Goal: Transaction & Acquisition: Book appointment/travel/reservation

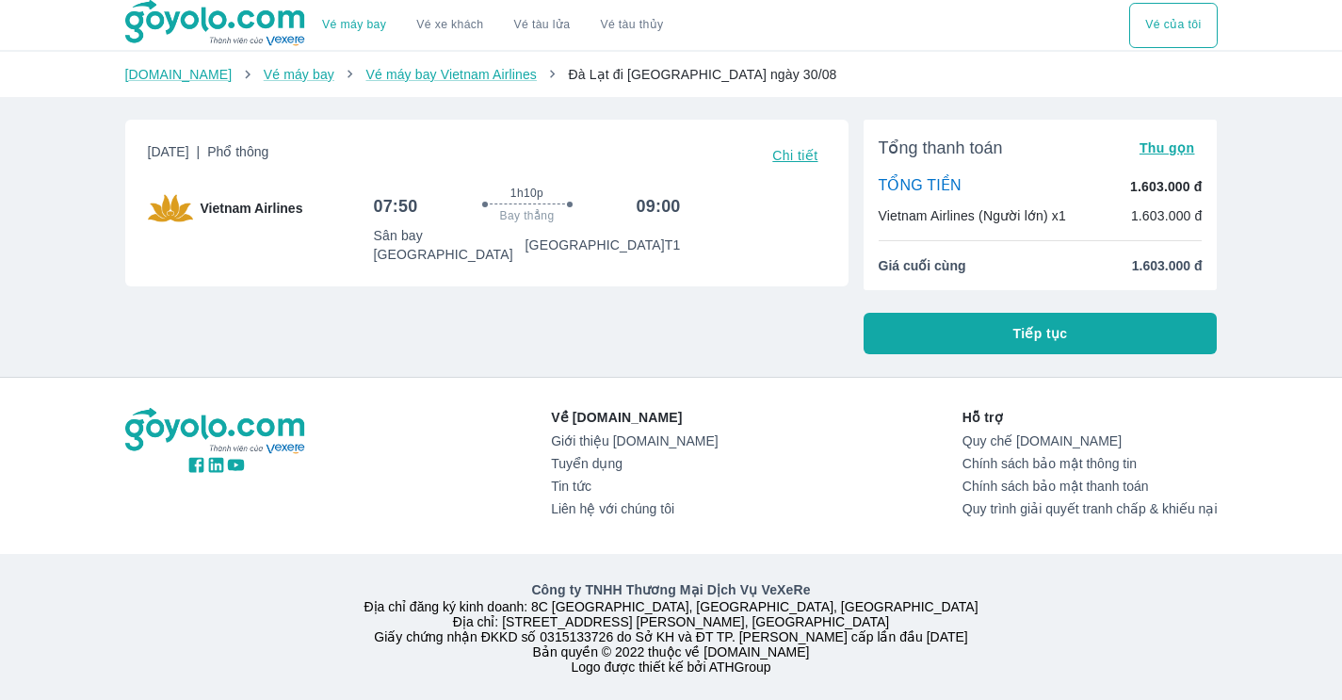
click at [1166, 24] on button "Vé của tôi" at bounding box center [1173, 25] width 88 height 45
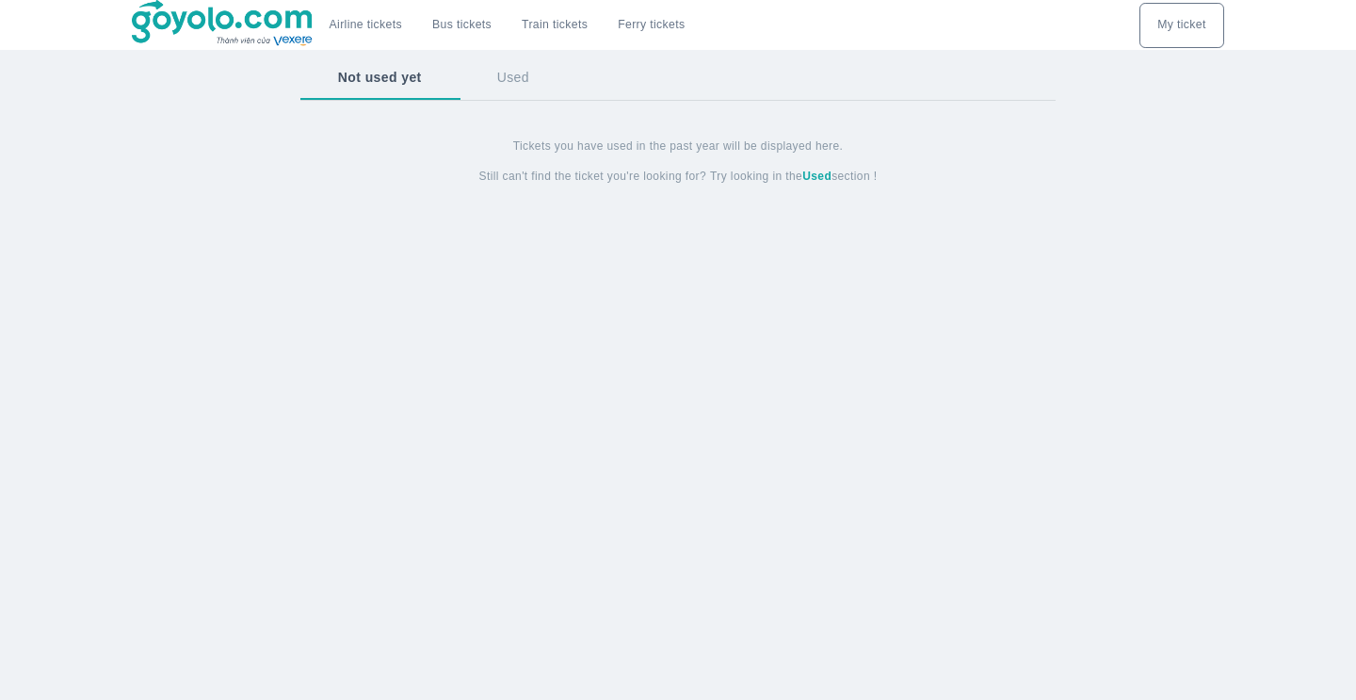
click at [1018, 243] on div "Airline tickets Bus tickets Train tickets Ferry tickets My ticket Not used yet …" at bounding box center [678, 350] width 1356 height 700
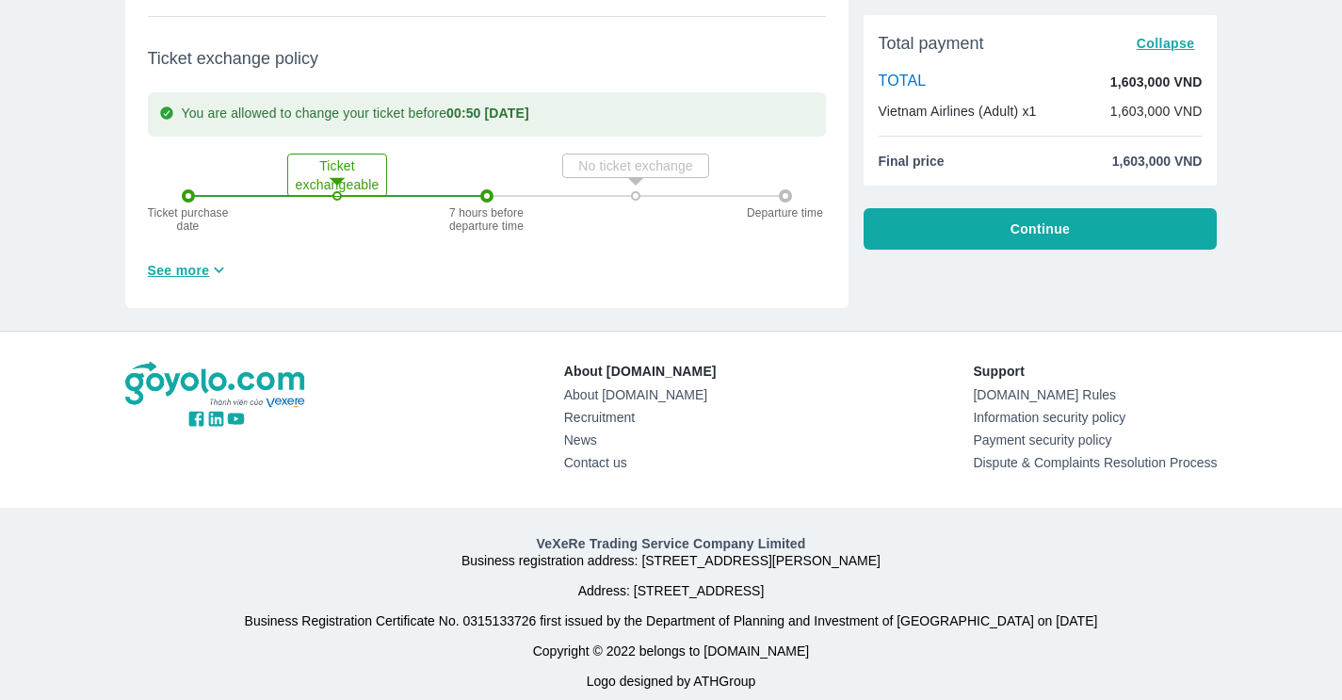
scroll to position [859, 0]
click at [206, 264] on font "See more" at bounding box center [179, 271] width 62 height 15
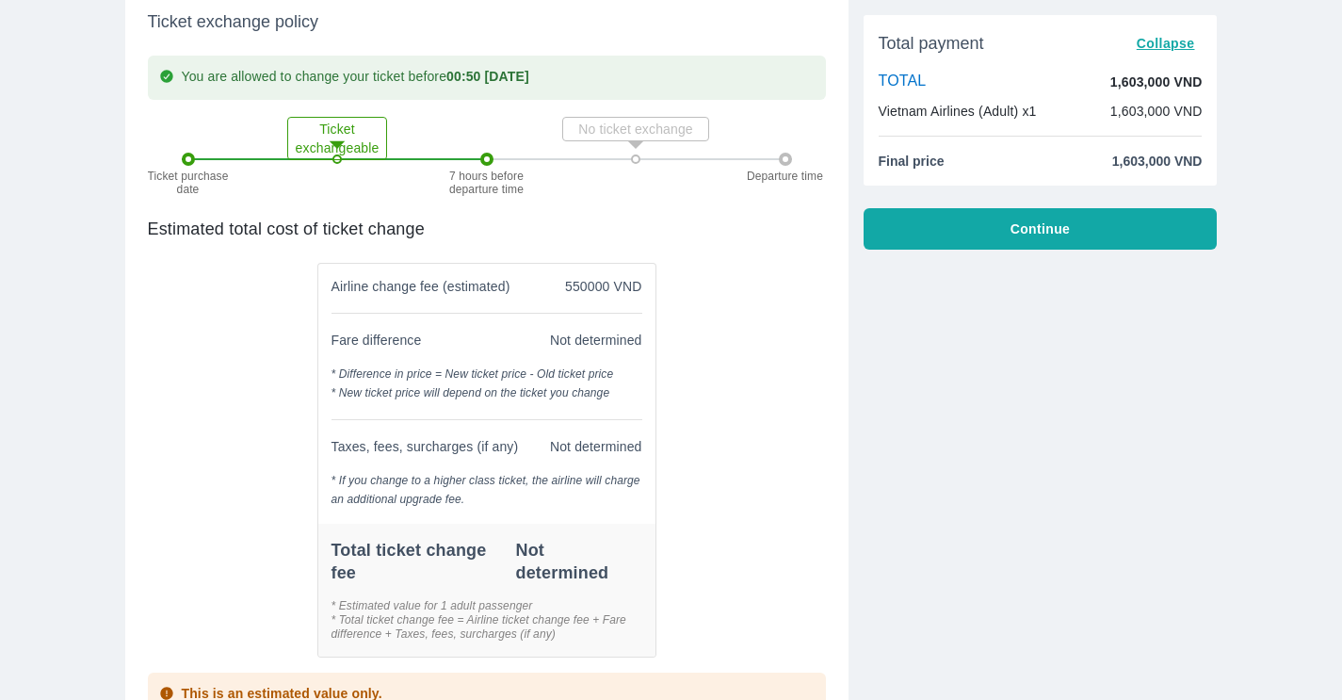
scroll to position [0, 0]
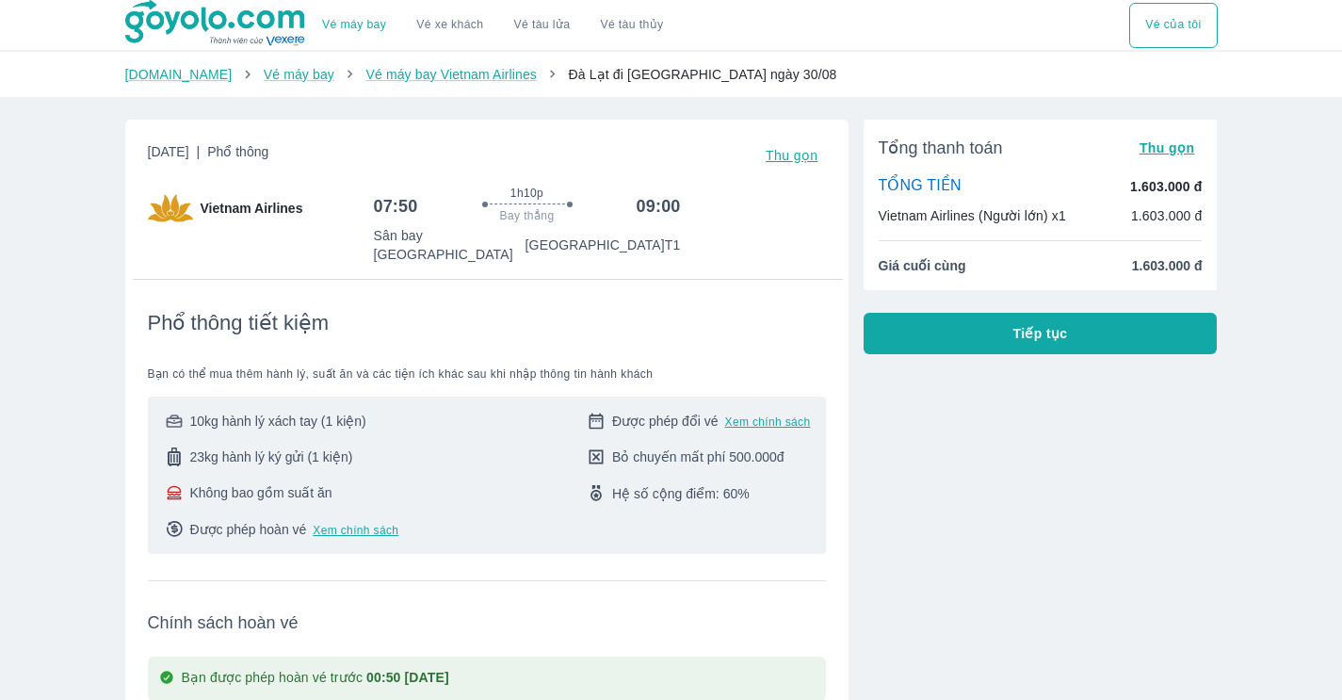
click at [539, 310] on div "Phổ thông tiết kiệm" at bounding box center [487, 323] width 678 height 26
drag, startPoint x: 370, startPoint y: 237, endPoint x: 512, endPoint y: 240, distance: 142.3
click at [512, 240] on div "Vietnam Airlines 07:50 1h10p Bay thẳng 09:00 Sân bay Liên Khương Sân bay Đà Nẵn…" at bounding box center [487, 225] width 678 height 78
click at [596, 240] on p "Sân bay Đà Nẵng T1" at bounding box center [603, 244] width 155 height 19
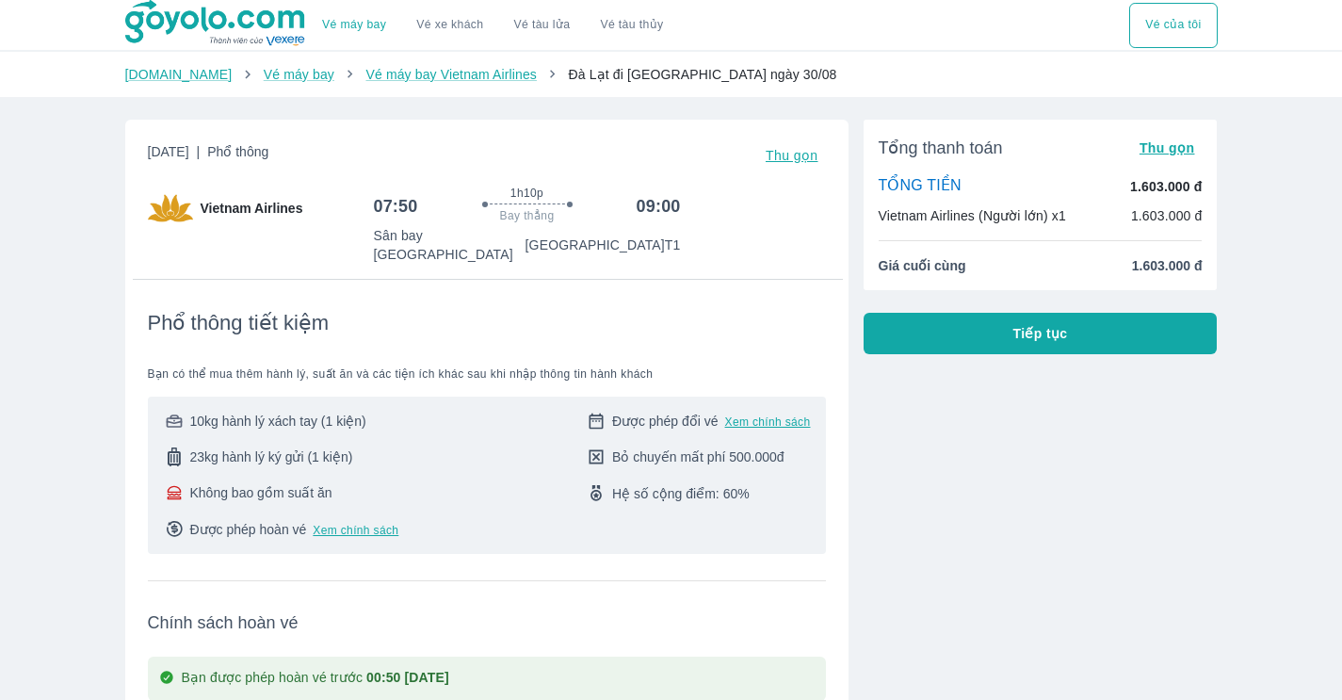
drag, startPoint x: 558, startPoint y: 235, endPoint x: 679, endPoint y: 238, distance: 121.6
click at [689, 238] on div "07:50 1h10p Bay thẳng 09:00 Sân bay Liên Khương Sân bay Đà Nẵng T1" at bounding box center [600, 225] width 452 height 78
